Goal: Obtain resource: Download file/media

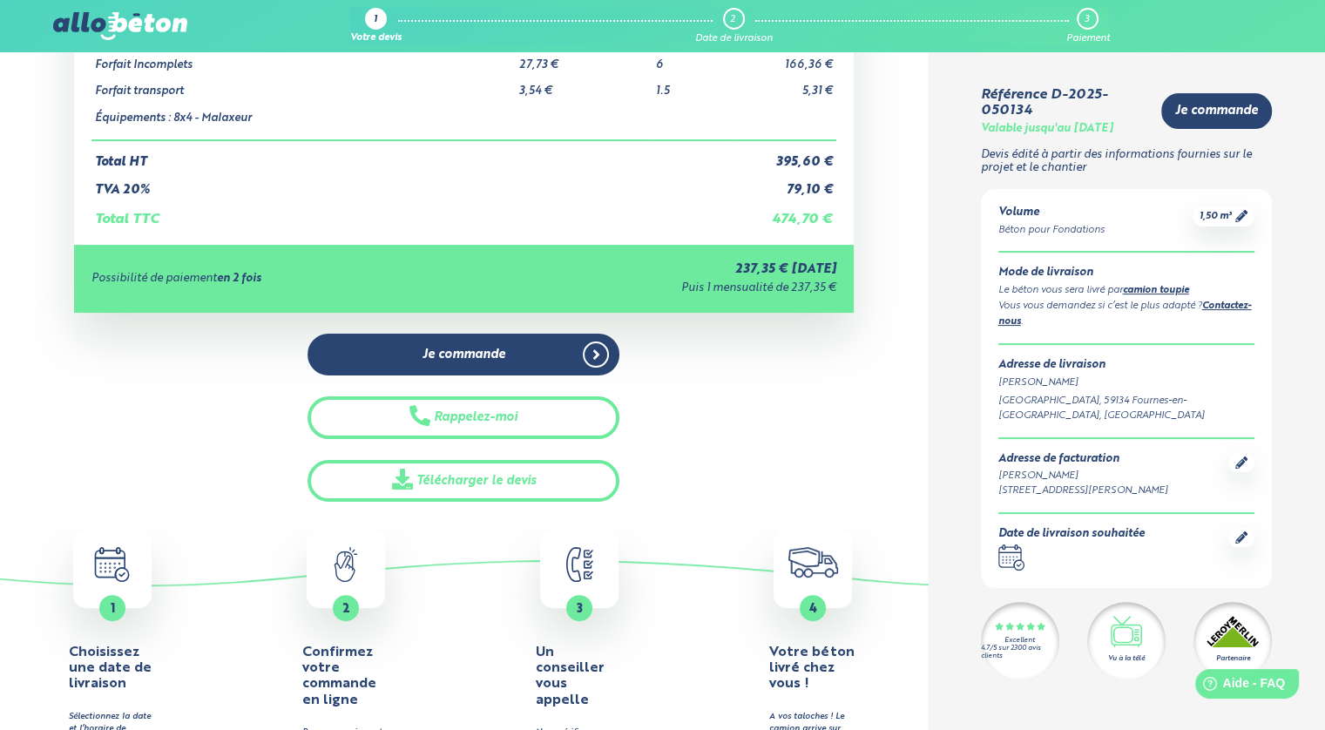
scroll to position [348, 0]
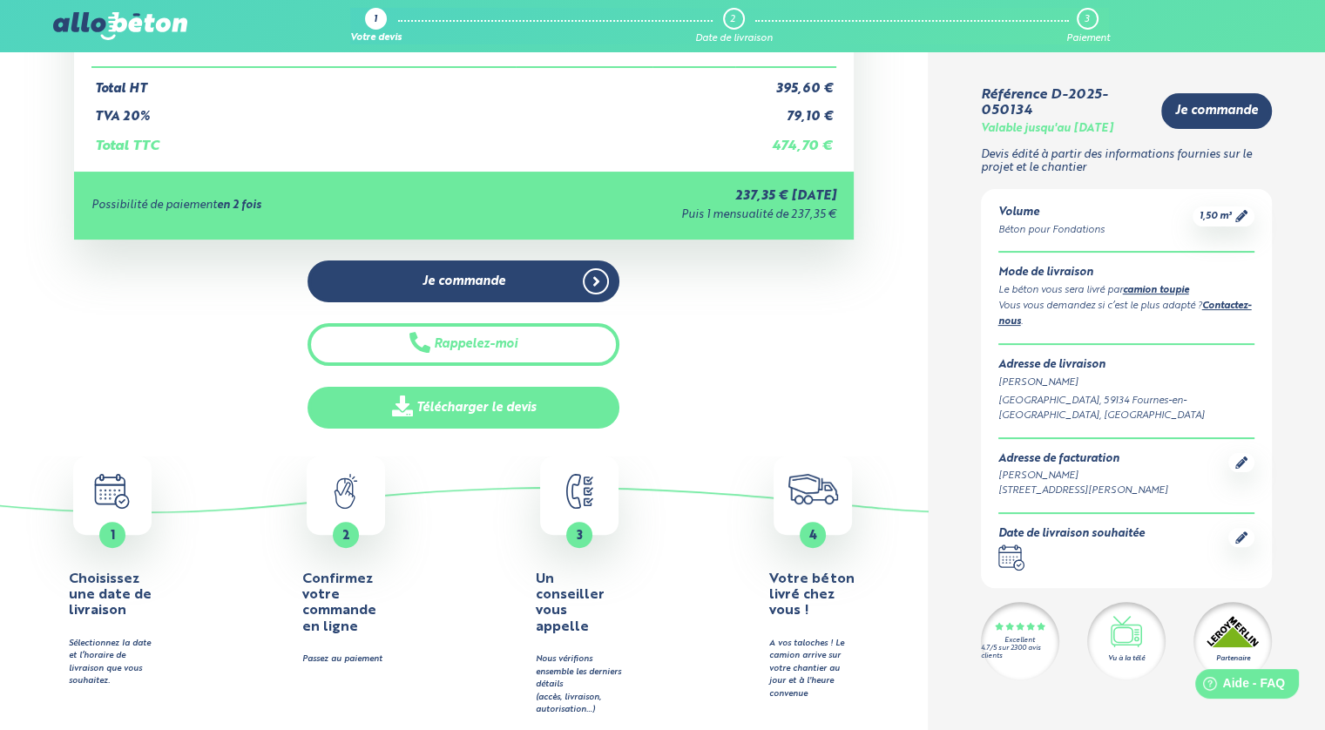
click at [469, 399] on link "Télécharger le devis" at bounding box center [463, 408] width 312 height 43
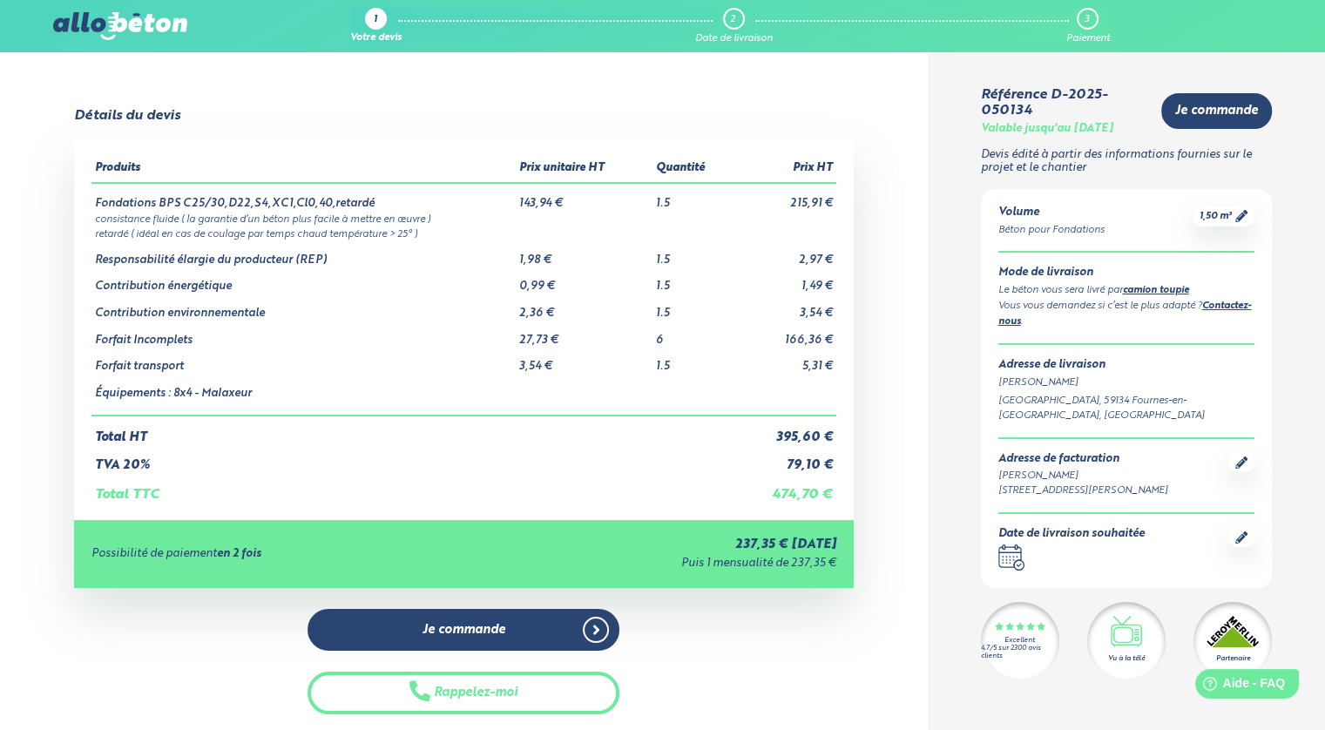
scroll to position [348, 0]
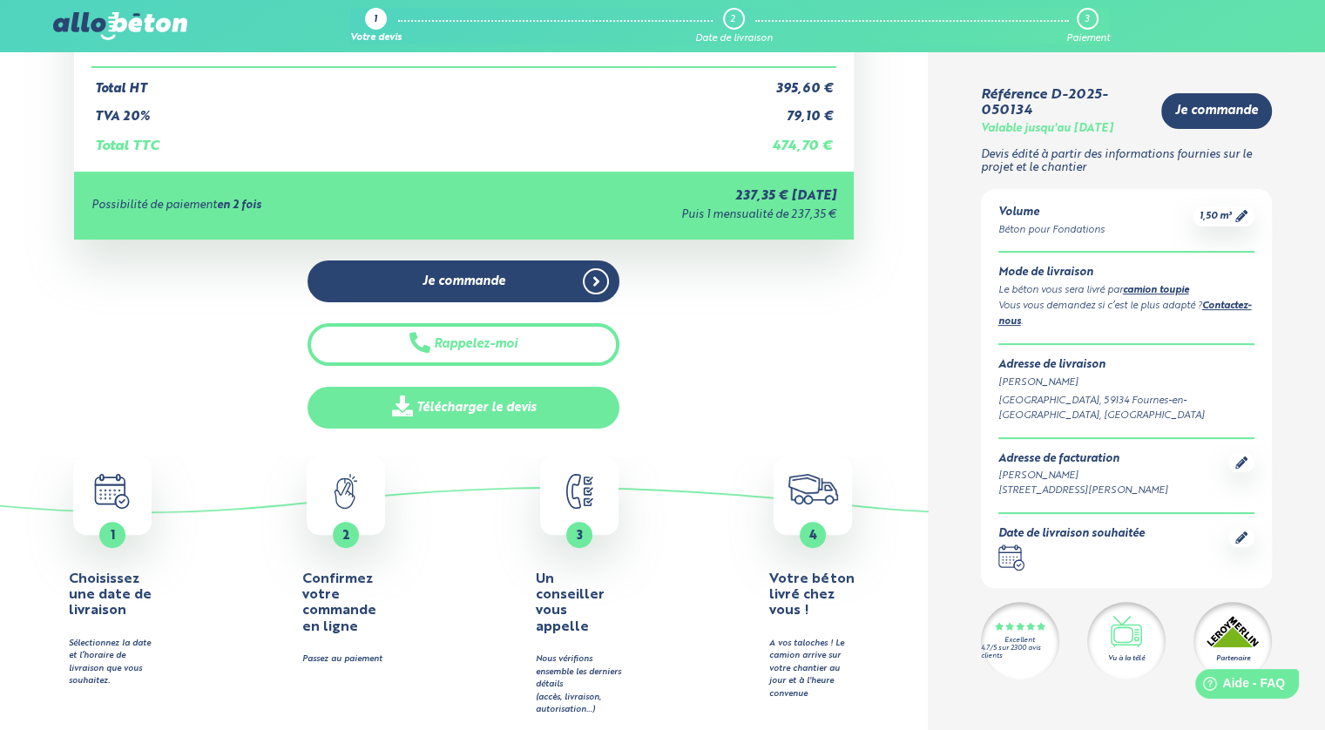
click at [490, 410] on link "Télécharger le devis" at bounding box center [463, 408] width 312 height 43
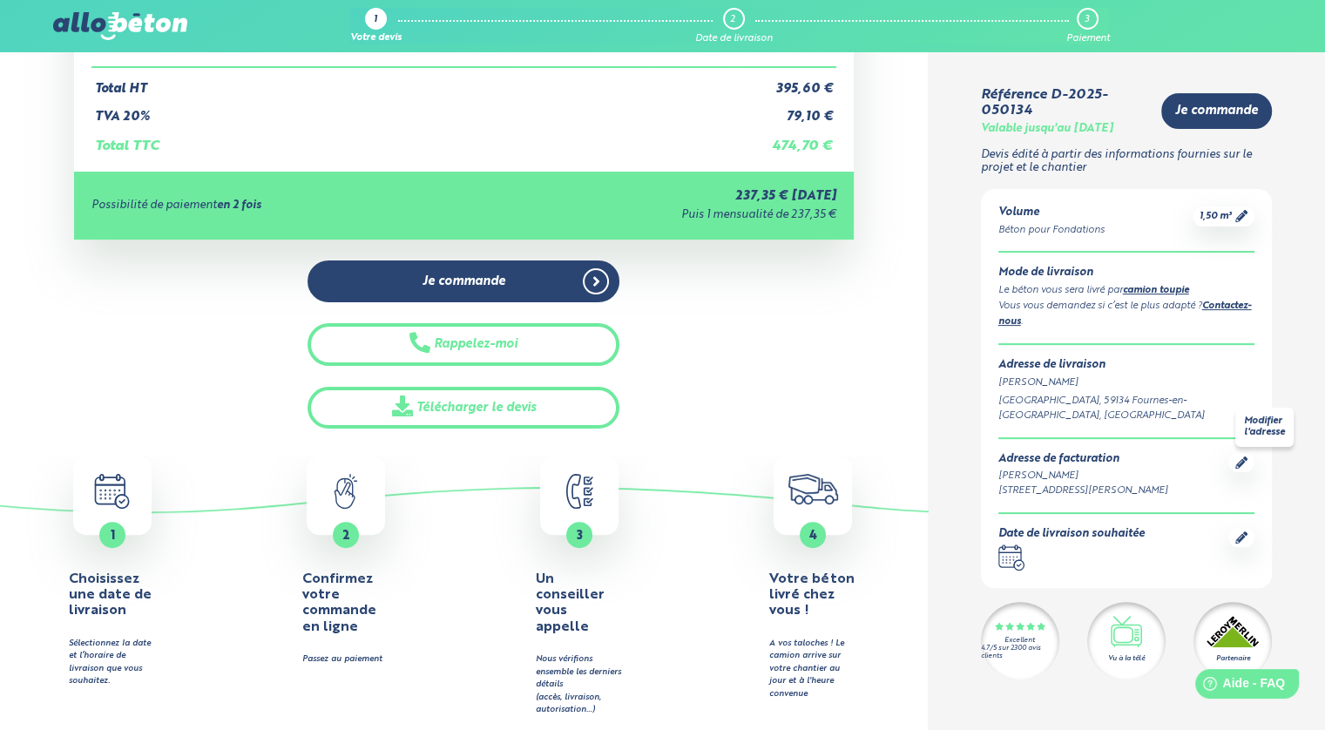
click at [1241, 459] on icon at bounding box center [1241, 462] width 12 height 12
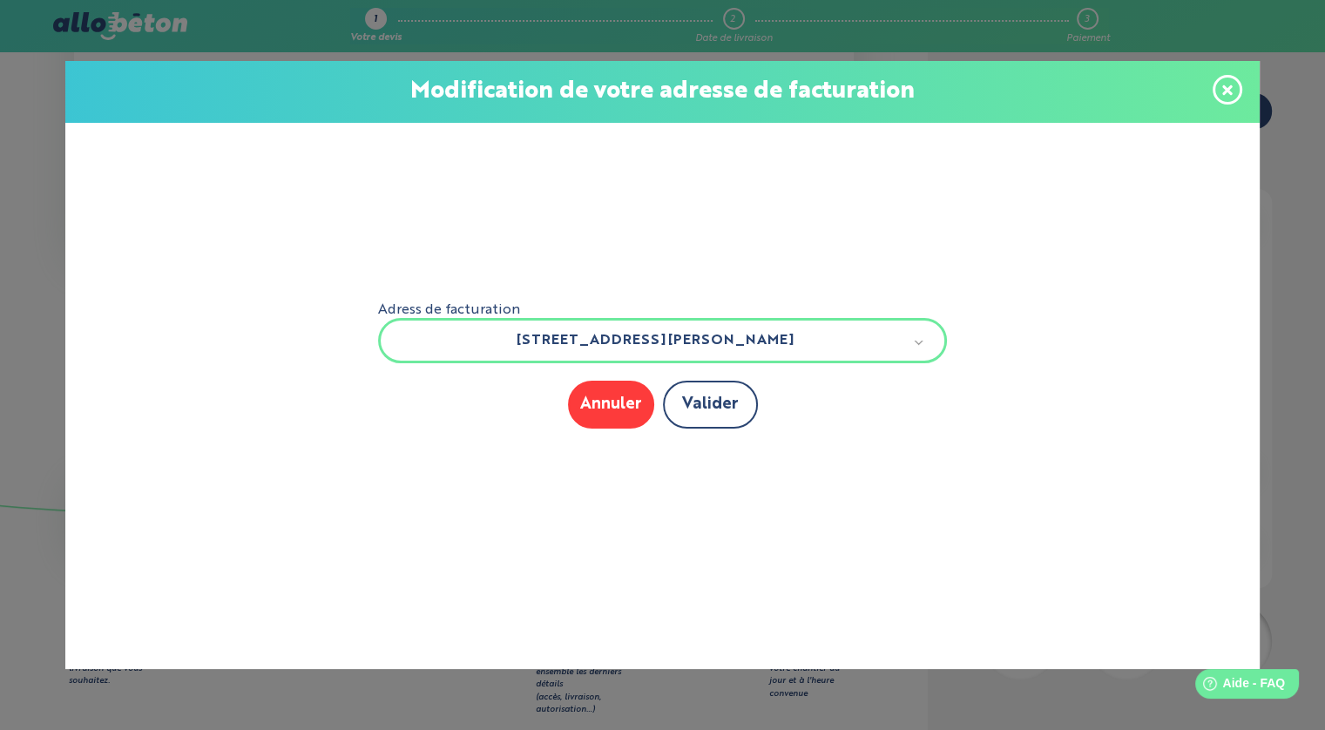
click at [705, 406] on button "Valider" at bounding box center [710, 405] width 95 height 48
